Goal: Navigation & Orientation: Find specific page/section

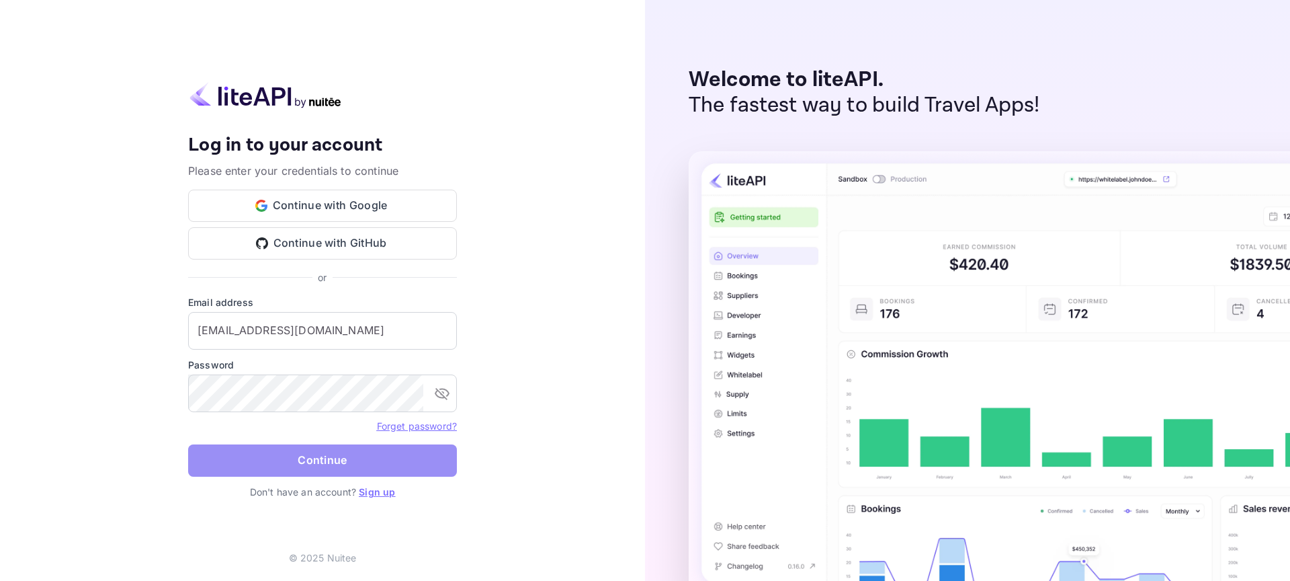
click at [361, 455] on button "Continue" at bounding box center [322, 460] width 269 height 32
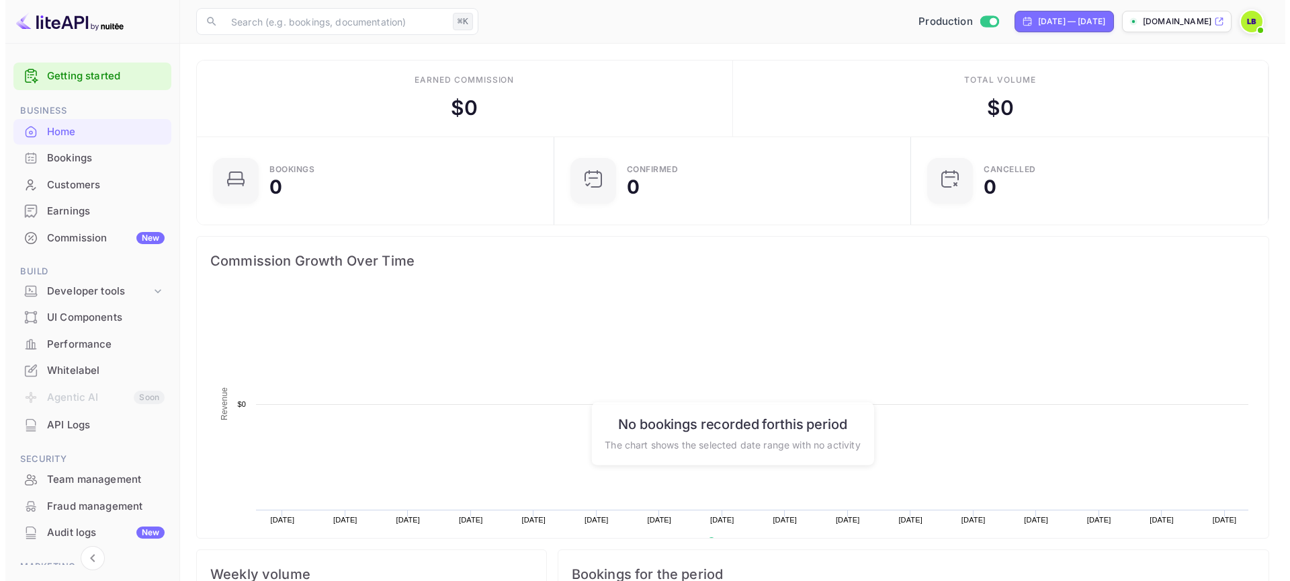
scroll to position [208, 339]
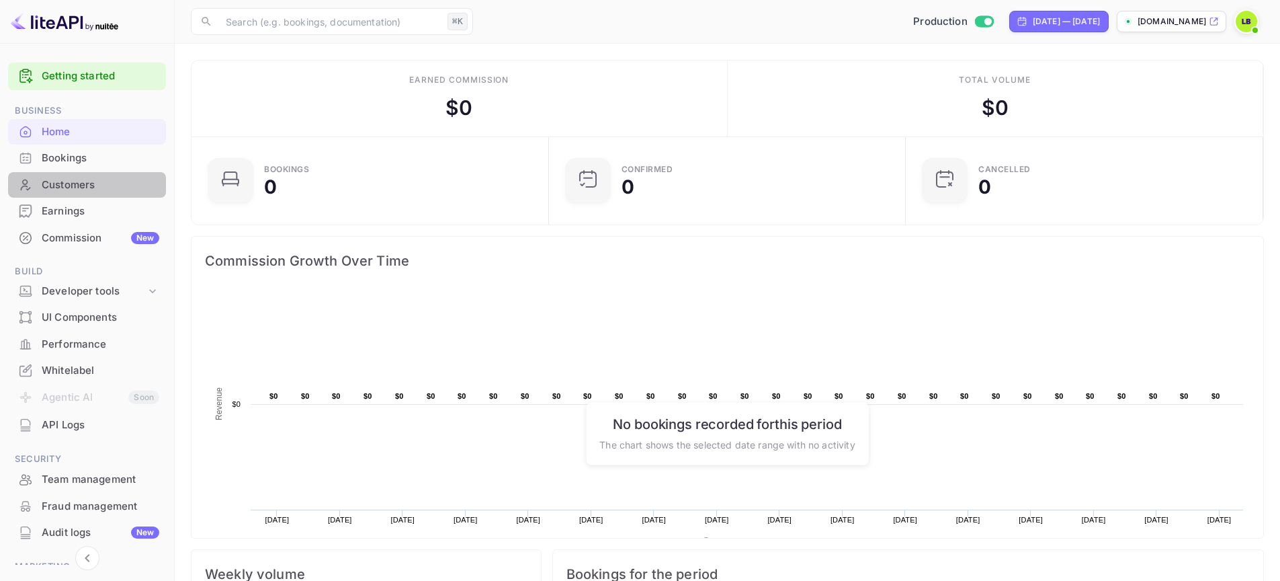
click at [112, 189] on div "Customers" at bounding box center [101, 184] width 118 height 15
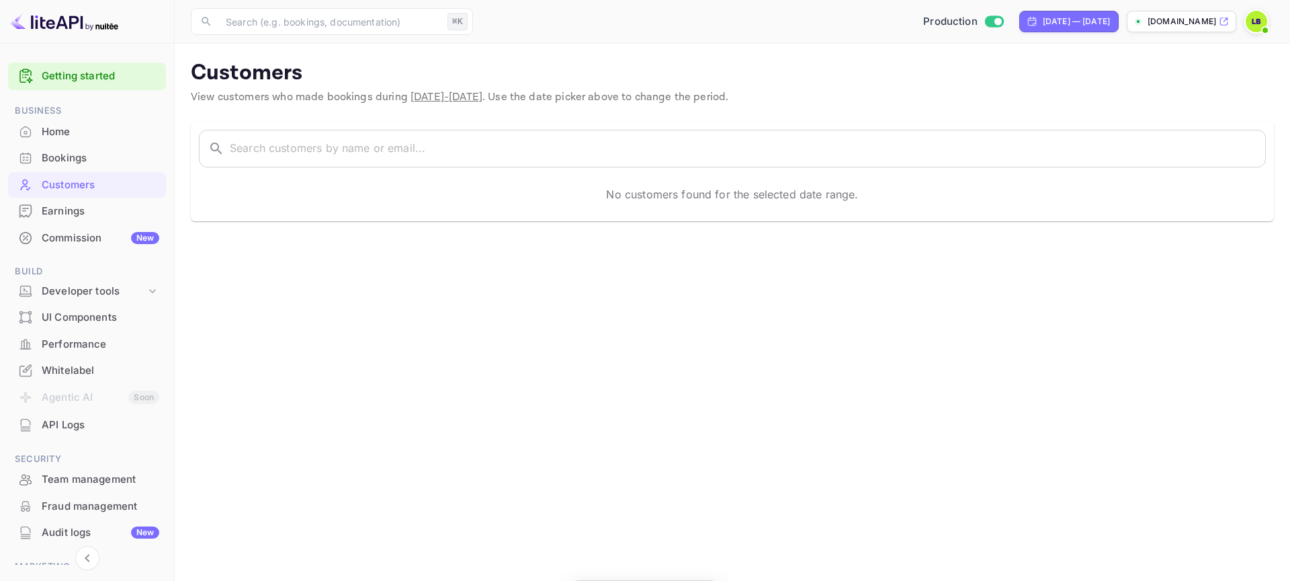
click at [98, 148] on div "Bookings" at bounding box center [87, 158] width 158 height 26
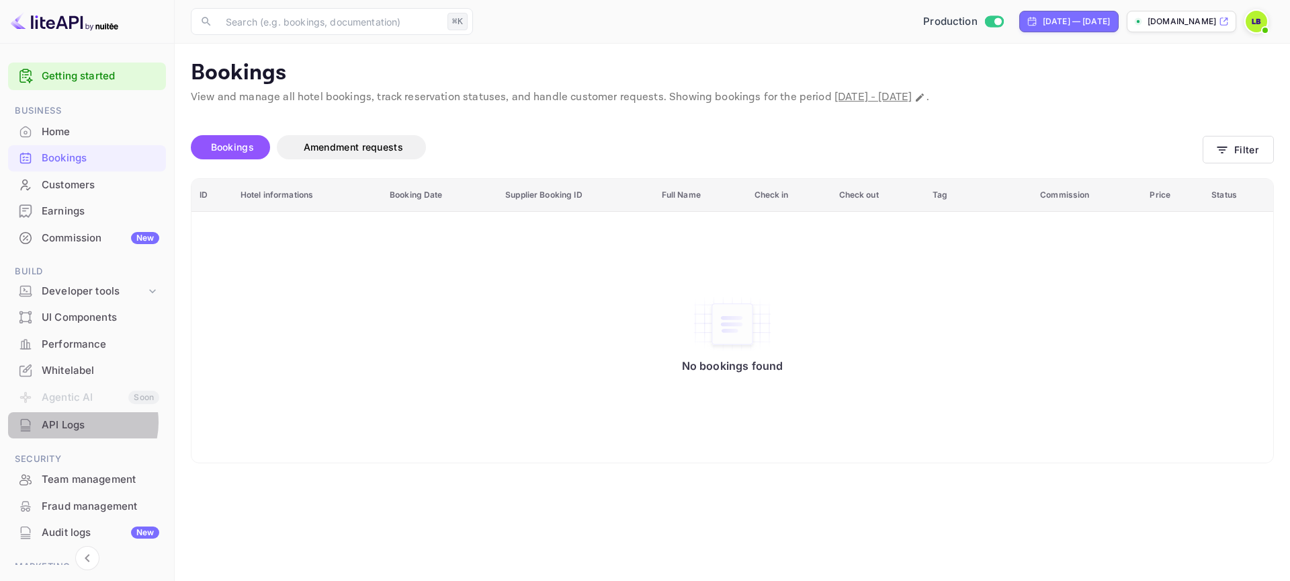
click at [79, 422] on div "API Logs" at bounding box center [101, 424] width 118 height 15
